Goal: Ask a question: Seek information or help from site administrators or community

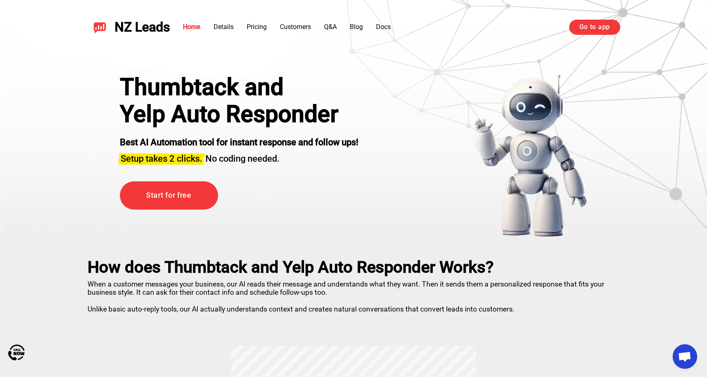
scroll to position [381, 0]
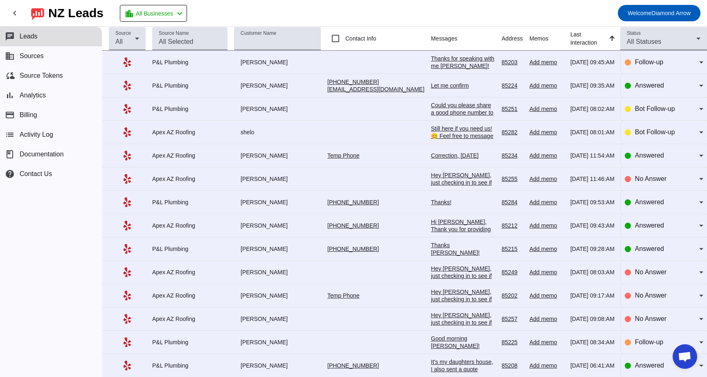
scroll to position [381, 0]
click at [31, 92] on span "Analytics" at bounding box center [33, 95] width 26 height 7
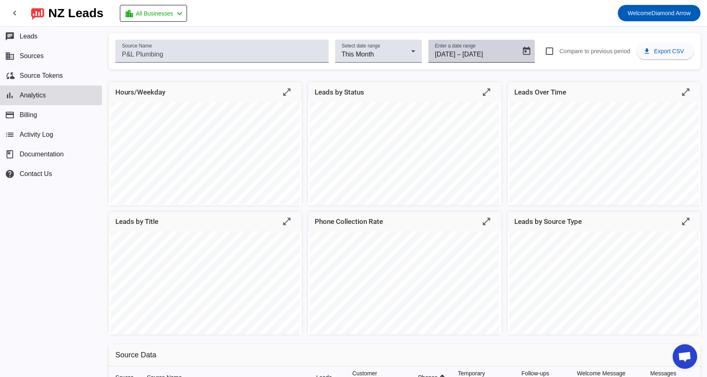
click at [462, 51] on div "9/1/2025 9/1/2025 – 9/30/2025 9/30/2025" at bounding box center [476, 55] width 82 height 10
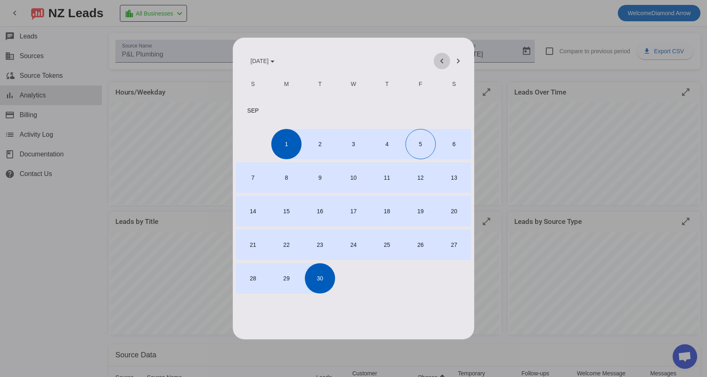
click at [440, 63] on span "Previous month" at bounding box center [442, 61] width 20 height 20
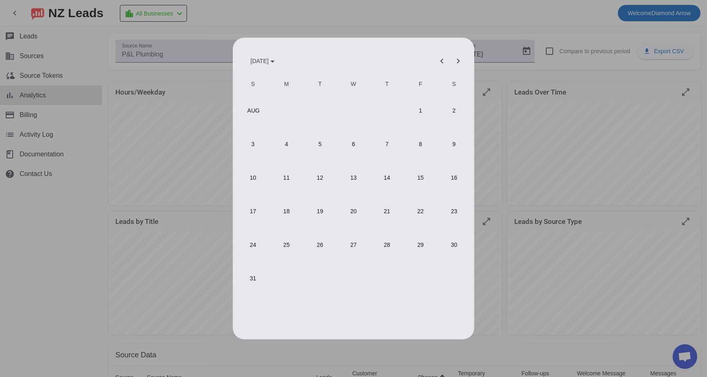
click at [421, 110] on span "1" at bounding box center [421, 111] width 30 height 30
type input "8/1/2025"
click at [458, 63] on span "Next month" at bounding box center [459, 61] width 20 height 20
click at [422, 149] on span "5" at bounding box center [421, 144] width 30 height 30
type input "9/5/2025"
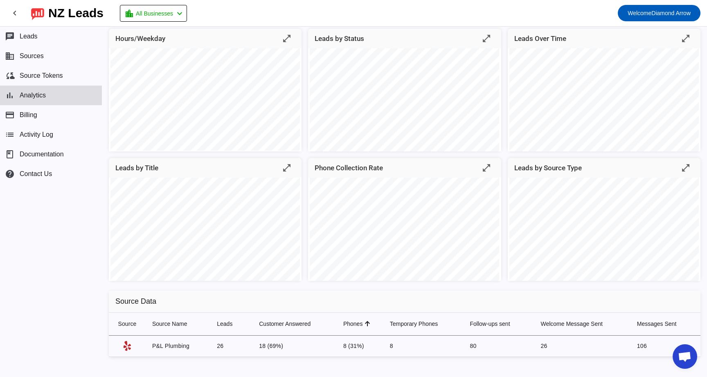
scroll to position [56, 0]
click at [16, 12] on mat-icon "chevron_left" at bounding box center [15, 13] width 10 height 10
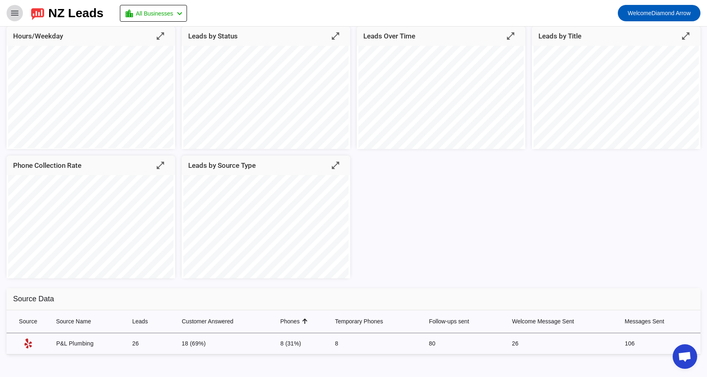
click at [16, 12] on mat-icon "menu" at bounding box center [15, 13] width 10 height 10
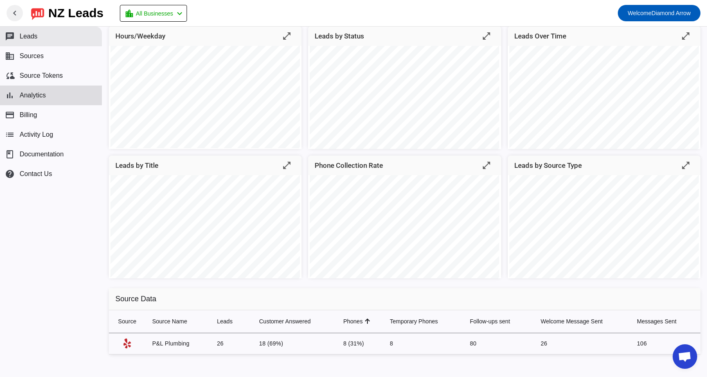
click at [19, 39] on button "chat Leads" at bounding box center [51, 37] width 102 height 20
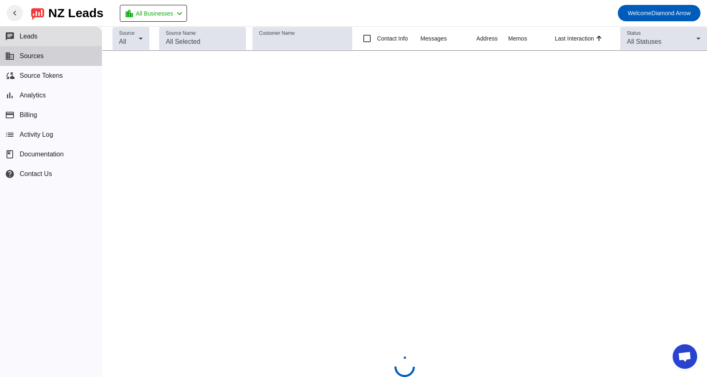
click at [19, 54] on button "business Sources" at bounding box center [51, 56] width 102 height 20
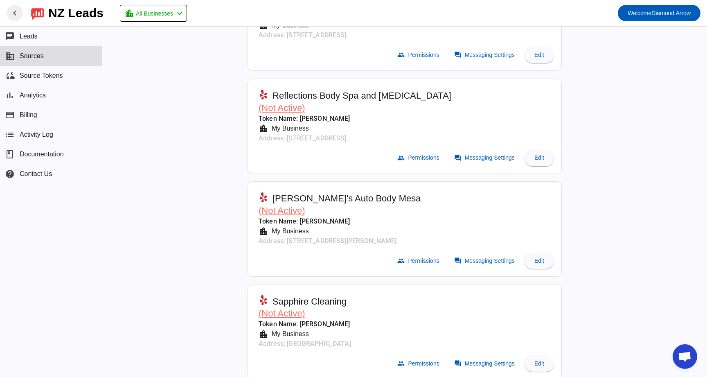
scroll to position [5148, 0]
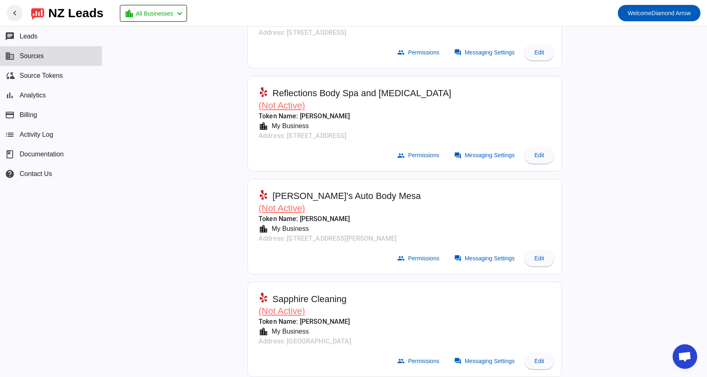
click at [685, 358] on span "Open chat" at bounding box center [685, 357] width 14 height 11
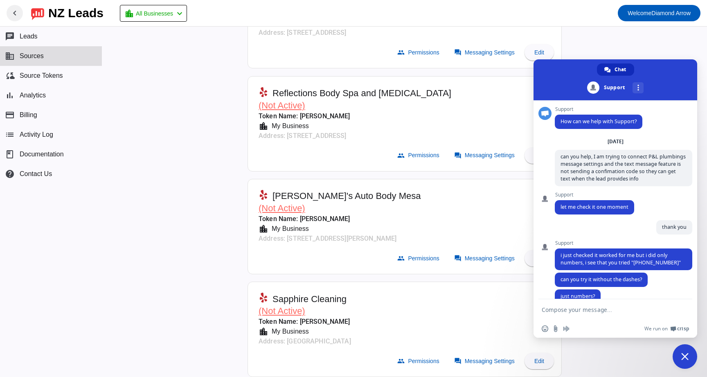
scroll to position [387, 0]
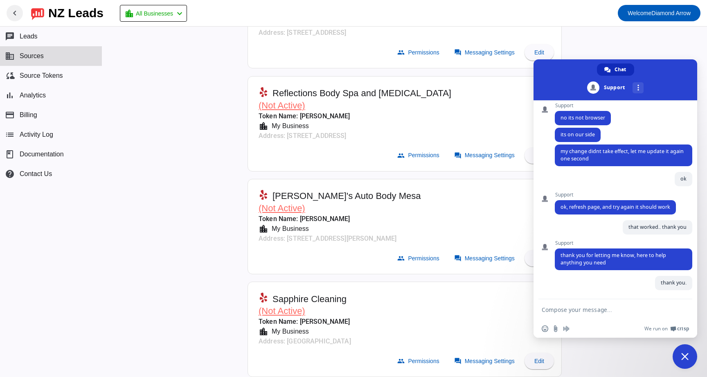
click at [581, 310] on textarea "Compose your message..." at bounding box center [607, 309] width 131 height 20
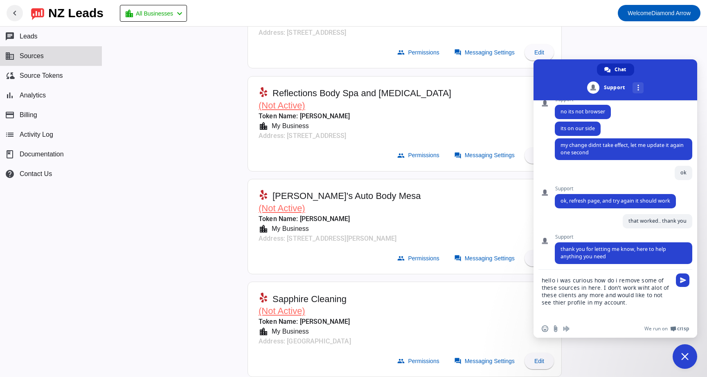
type textarea "hello i was curious how do i remove some of these sources in here. I don't work…"
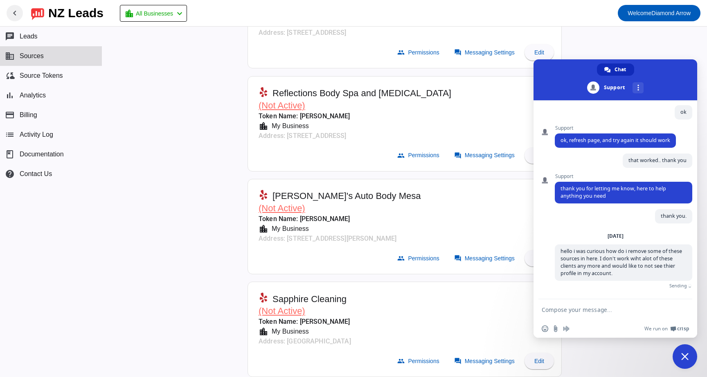
click at [440, 196] on mat-card-header "Rob's Auto Body Mesa (Not Active) Token Name: Kelly Bigelow location_city My Bu…" at bounding box center [404, 214] width 305 height 63
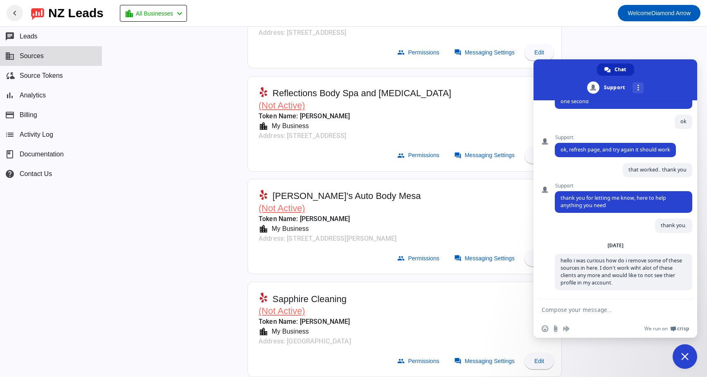
click at [689, 356] on span "Close chat" at bounding box center [685, 356] width 25 height 25
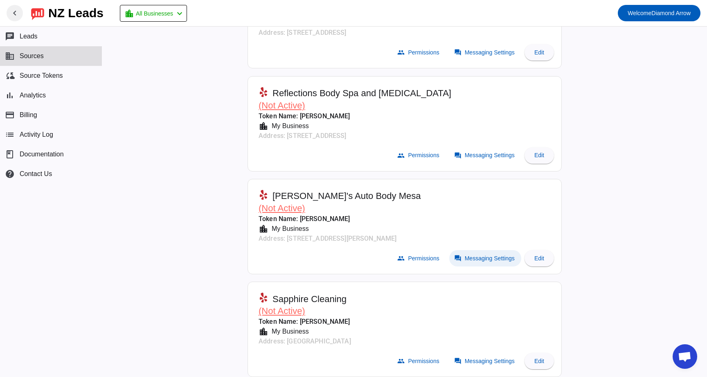
click at [482, 255] on span "Messaging Settings" at bounding box center [490, 258] width 50 height 7
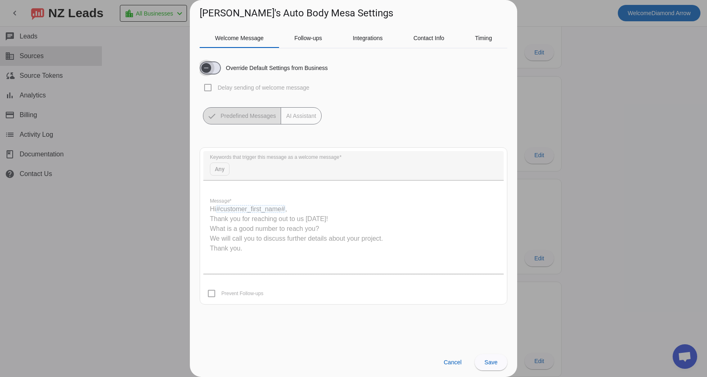
click at [216, 68] on span "button" at bounding box center [210, 67] width 21 height 13
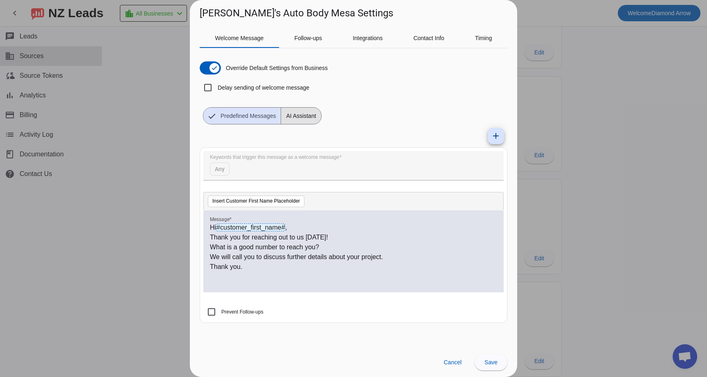
click at [302, 113] on span "AI Assistant" at bounding box center [301, 116] width 40 height 16
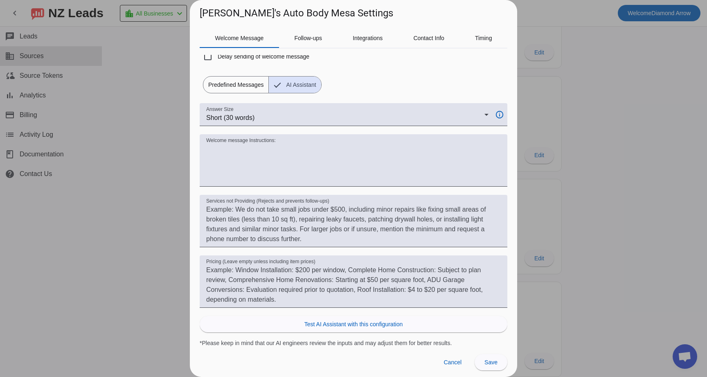
scroll to position [445, 0]
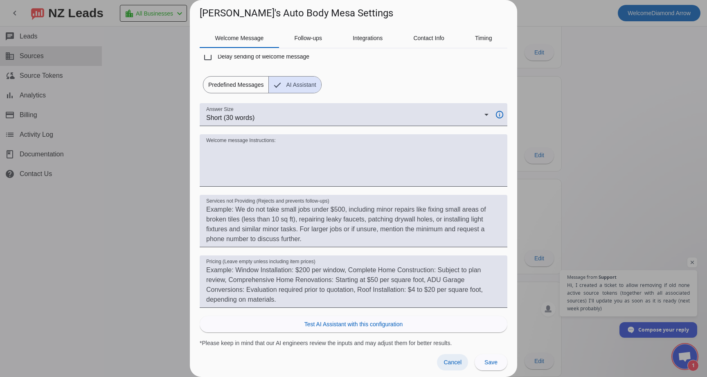
click at [454, 361] on span "Cancel" at bounding box center [453, 362] width 18 height 7
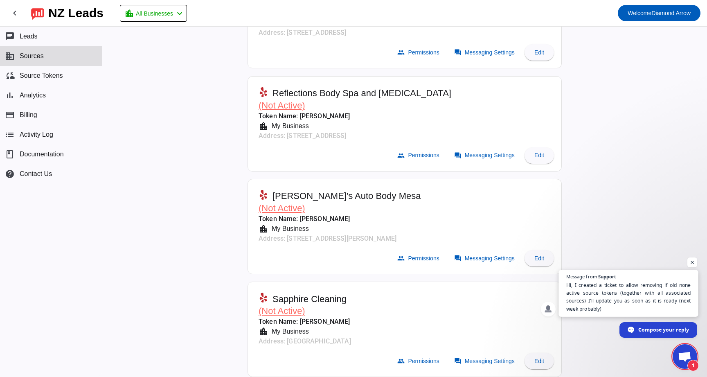
click at [643, 297] on span "Hi, I created a ticket to allow removing if old none active source tokens (toge…" at bounding box center [628, 297] width 125 height 32
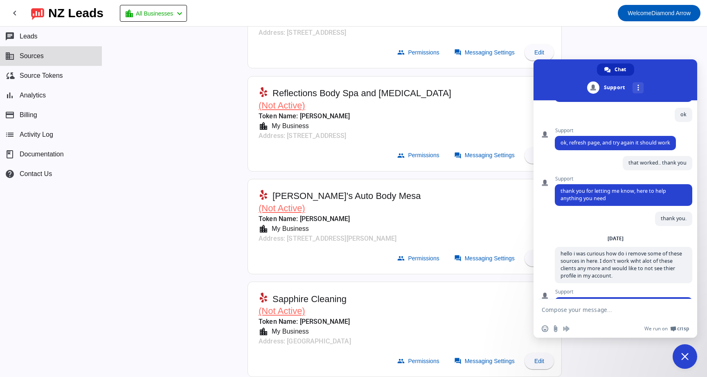
scroll to position [496, 0]
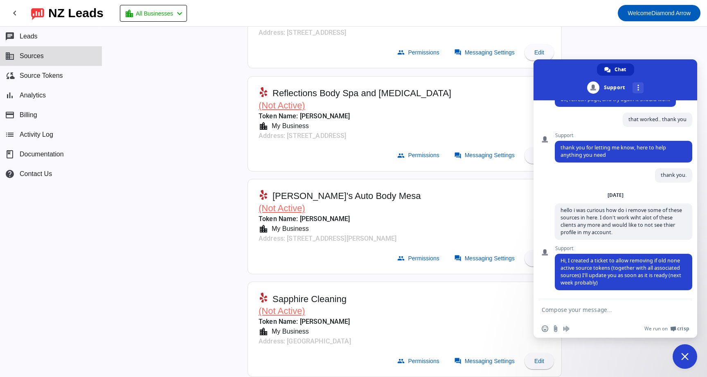
click at [598, 312] on textarea "Compose your message..." at bounding box center [607, 309] width 131 height 20
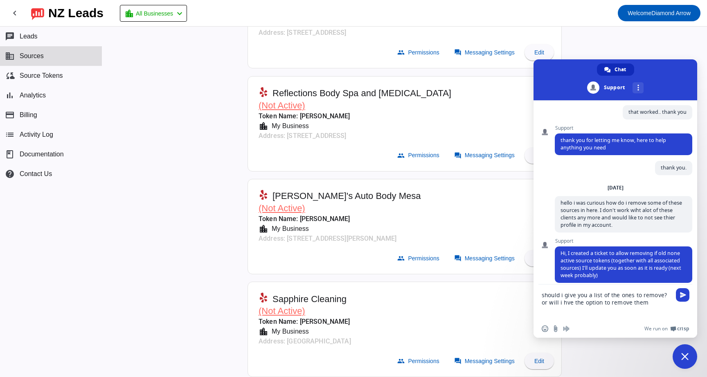
type textarea "should i give you a list of the ones to remove? or will i hve the option to rem…"
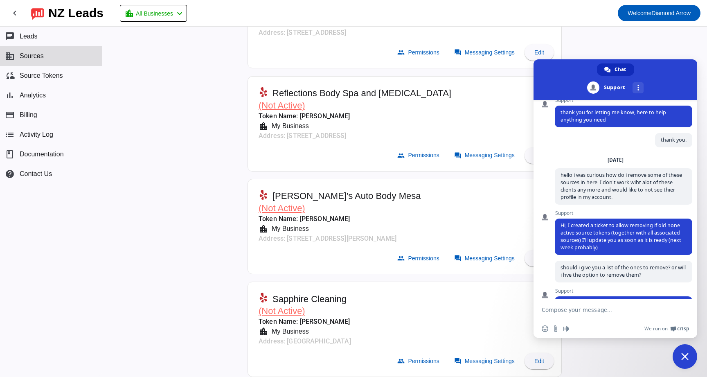
scroll to position [560, 0]
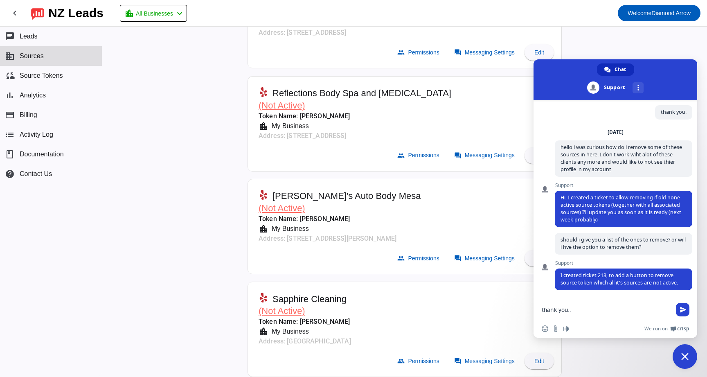
type textarea "thank you.."
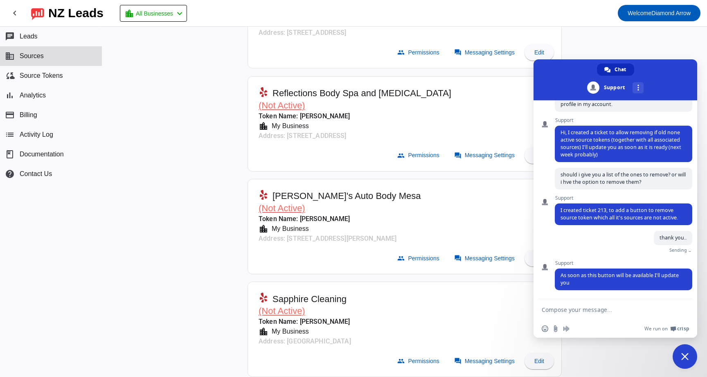
scroll to position [616, 0]
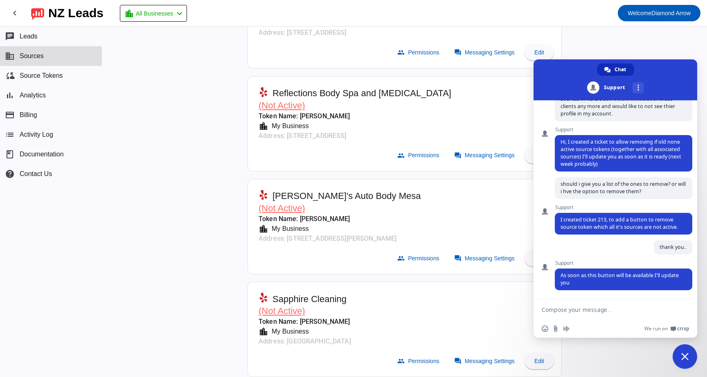
click at [689, 356] on span "Close chat" at bounding box center [685, 356] width 25 height 25
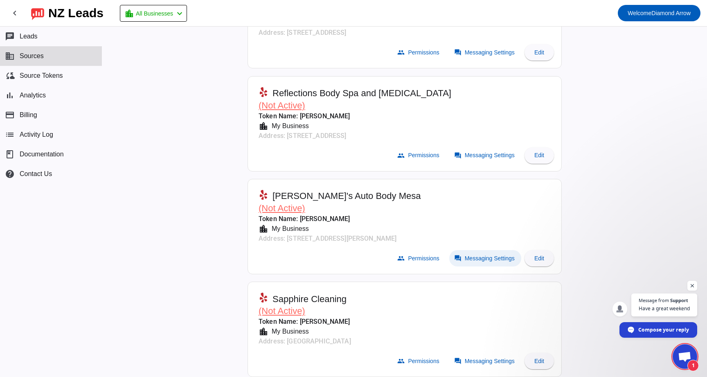
scroll to position [626, 0]
click at [690, 352] on span "Open chat" at bounding box center [685, 357] width 14 height 11
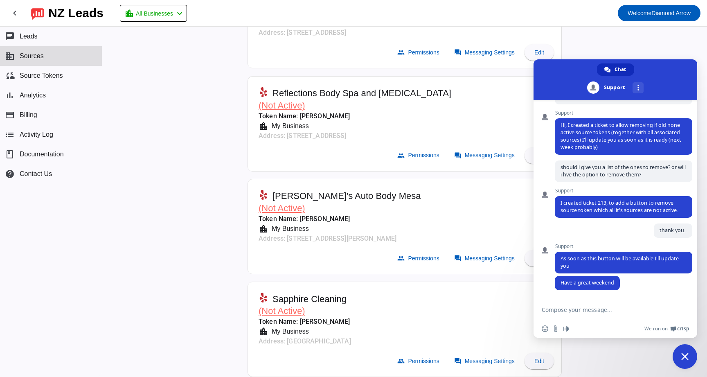
scroll to position [633, 0]
click at [606, 316] on textarea "Compose your message..." at bounding box center [607, 309] width 131 height 20
type textarea "you too"
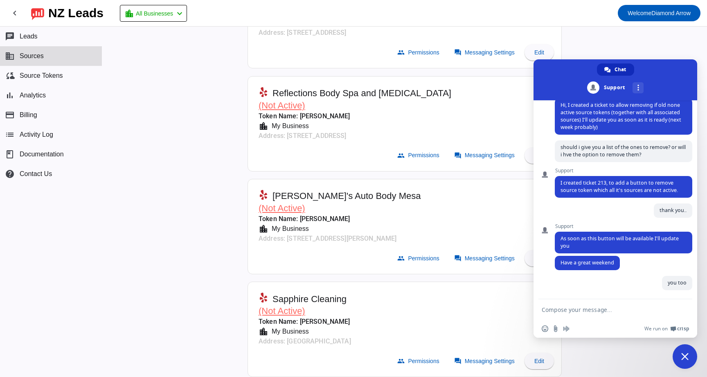
scroll to position [654, 0]
click at [685, 353] on span "Close chat" at bounding box center [684, 356] width 7 height 7
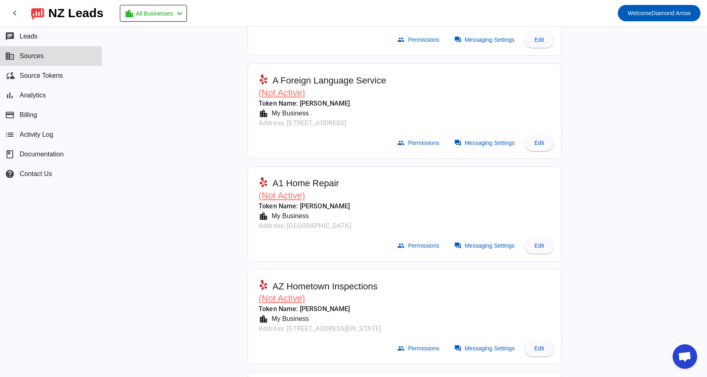
scroll to position [404, 0]
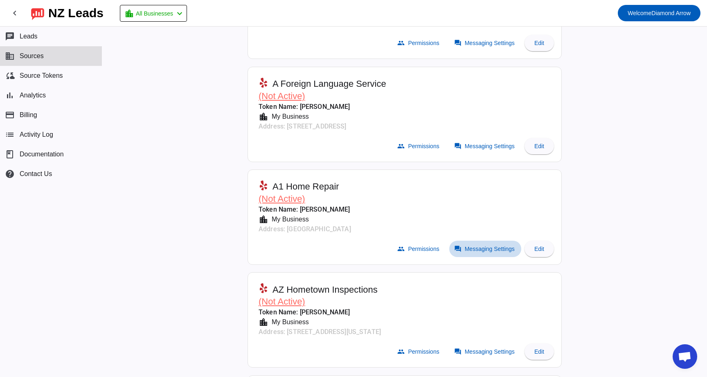
click at [484, 246] on span "Messaging Settings" at bounding box center [490, 249] width 50 height 7
